Goal: Browse casually

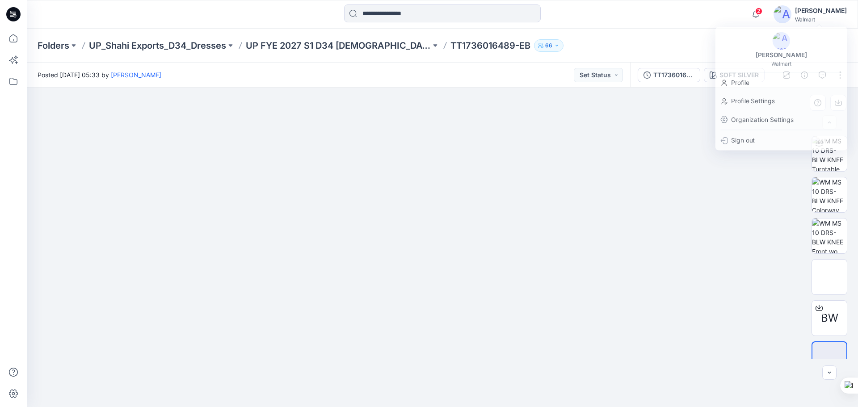
click at [190, 159] on div at bounding box center [442, 248] width 831 height 320
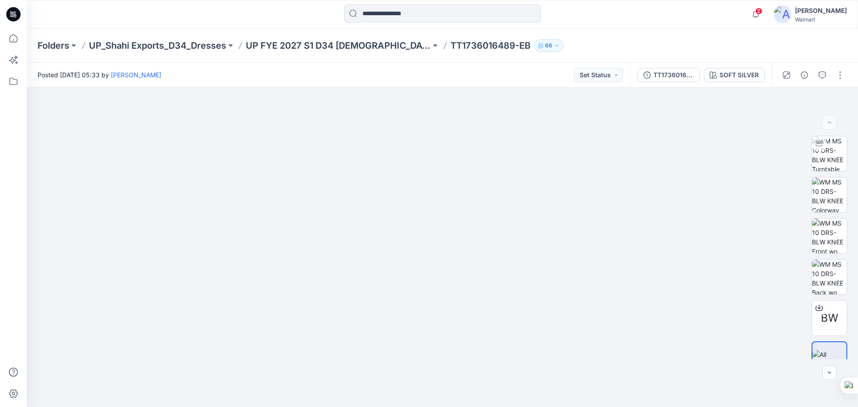
click at [13, 17] on icon at bounding box center [12, 16] width 4 height 0
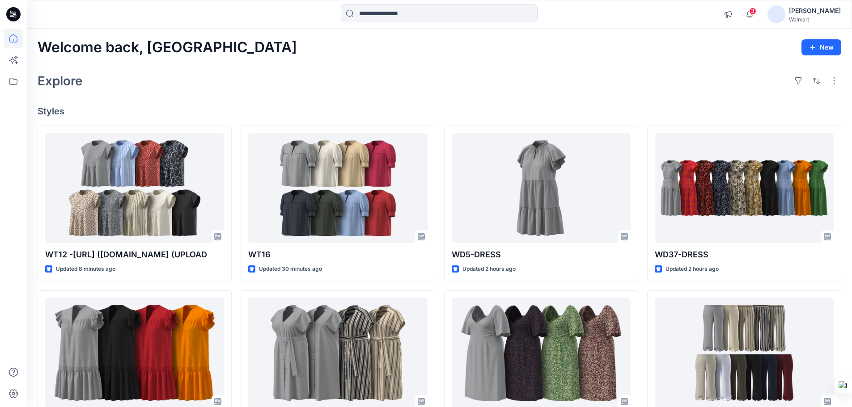
click at [9, 16] on icon at bounding box center [13, 14] width 14 height 14
